Goal: Task Accomplishment & Management: Manage account settings

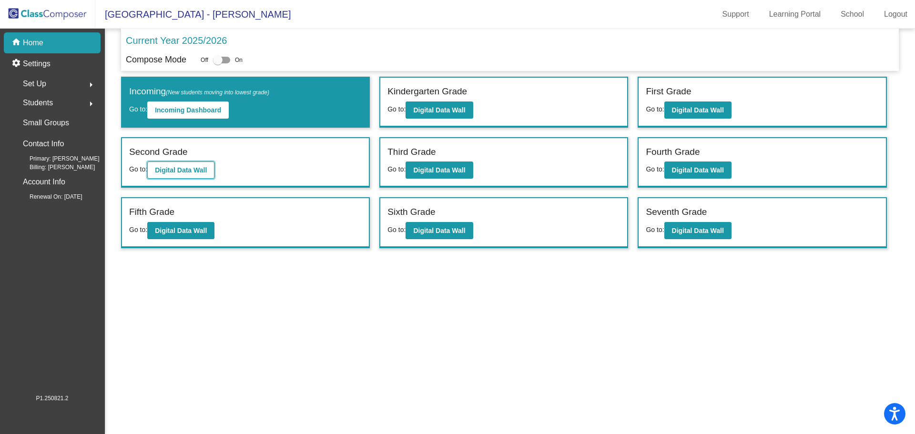
click at [198, 173] on b "Digital Data Wall" at bounding box center [181, 170] width 52 height 8
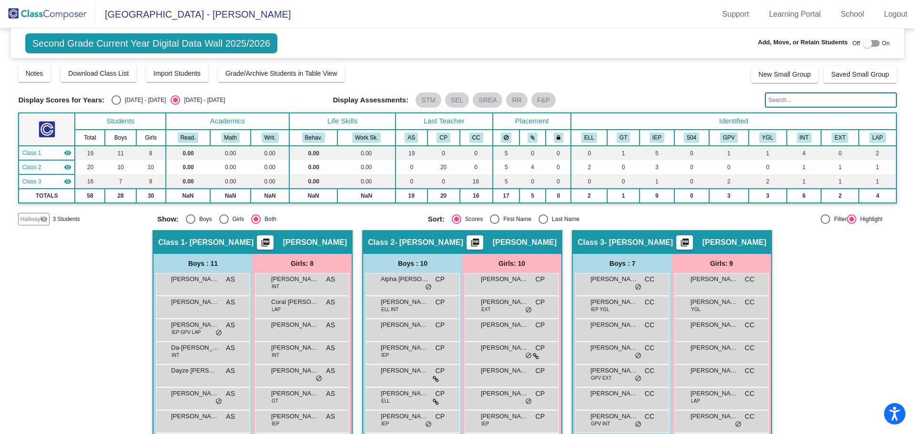
click at [541, 221] on div "Select an option" at bounding box center [544, 220] width 10 height 10
click at [543, 224] on input "Last Name" at bounding box center [543, 224] width 0 height 0
radio input "true"
click at [43, 17] on img at bounding box center [47, 14] width 95 height 28
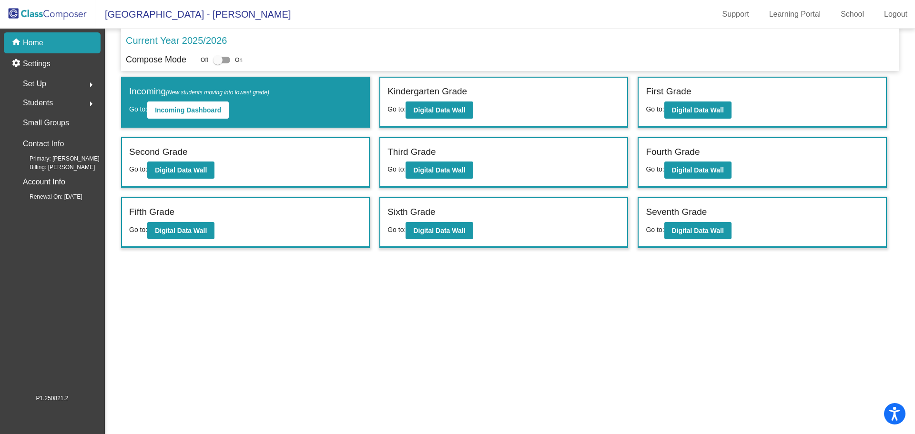
click at [679, 99] on div "First Grade" at bounding box center [762, 93] width 233 height 17
click at [698, 109] on b "Digital Data Wall" at bounding box center [698, 110] width 52 height 8
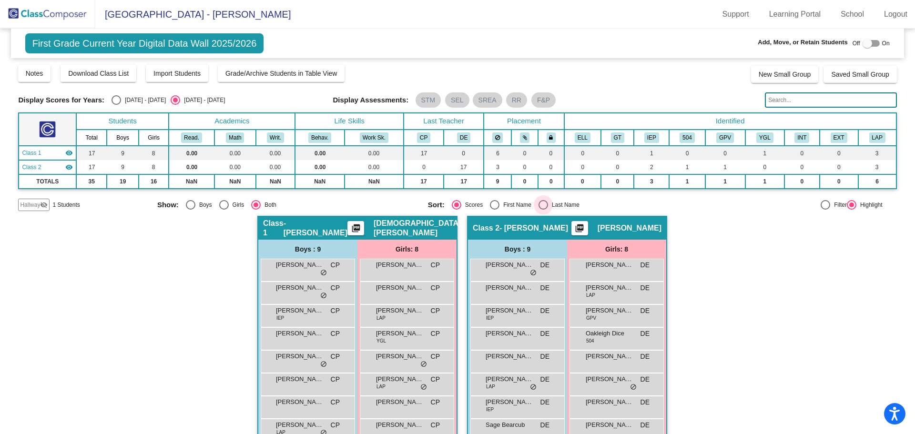
click at [540, 208] on div "Select an option" at bounding box center [544, 205] width 10 height 10
click at [543, 210] on input "Last Name" at bounding box center [543, 210] width 0 height 0
radio input "true"
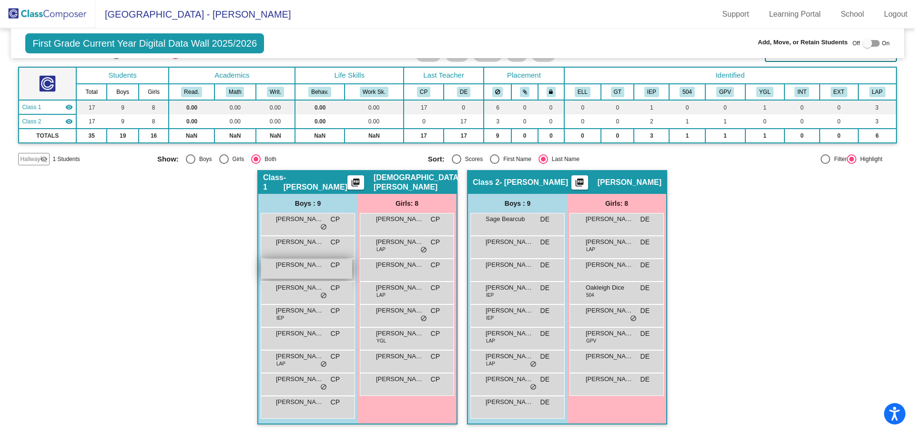
click at [298, 272] on div "[PERSON_NAME] CP lock do_not_disturb_alt" at bounding box center [306, 269] width 91 height 20
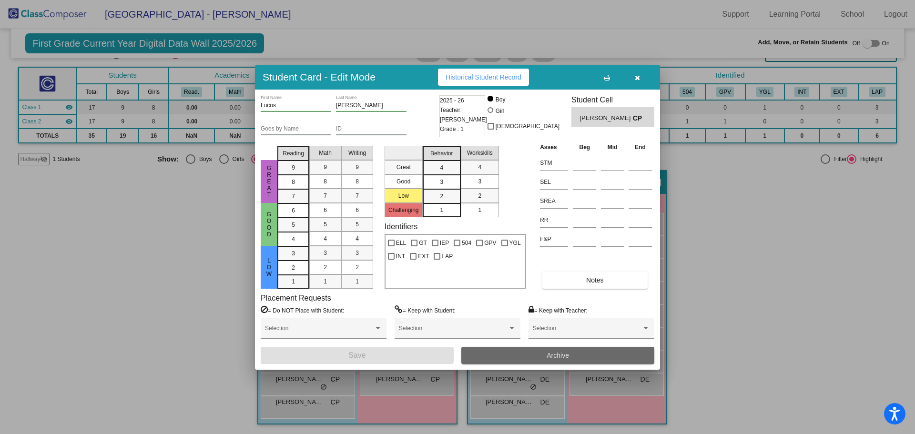
click at [545, 356] on button "Archive" at bounding box center [557, 355] width 193 height 17
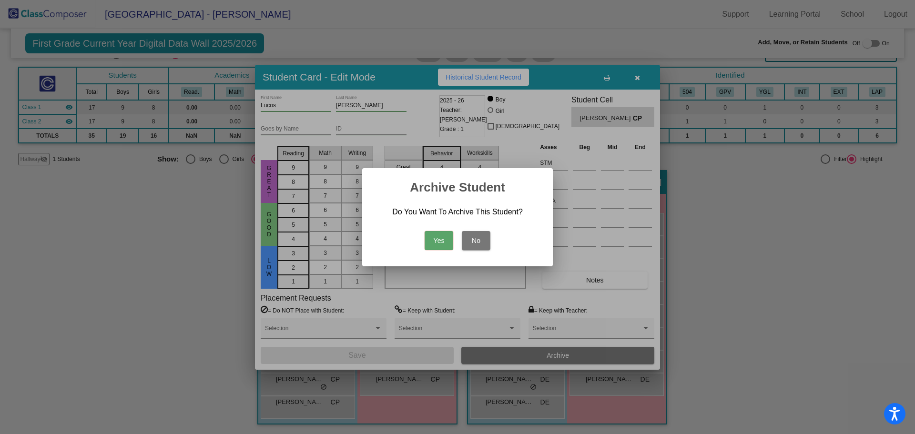
click at [440, 244] on button "Yes" at bounding box center [439, 240] width 29 height 19
